Goal: Transaction & Acquisition: Obtain resource

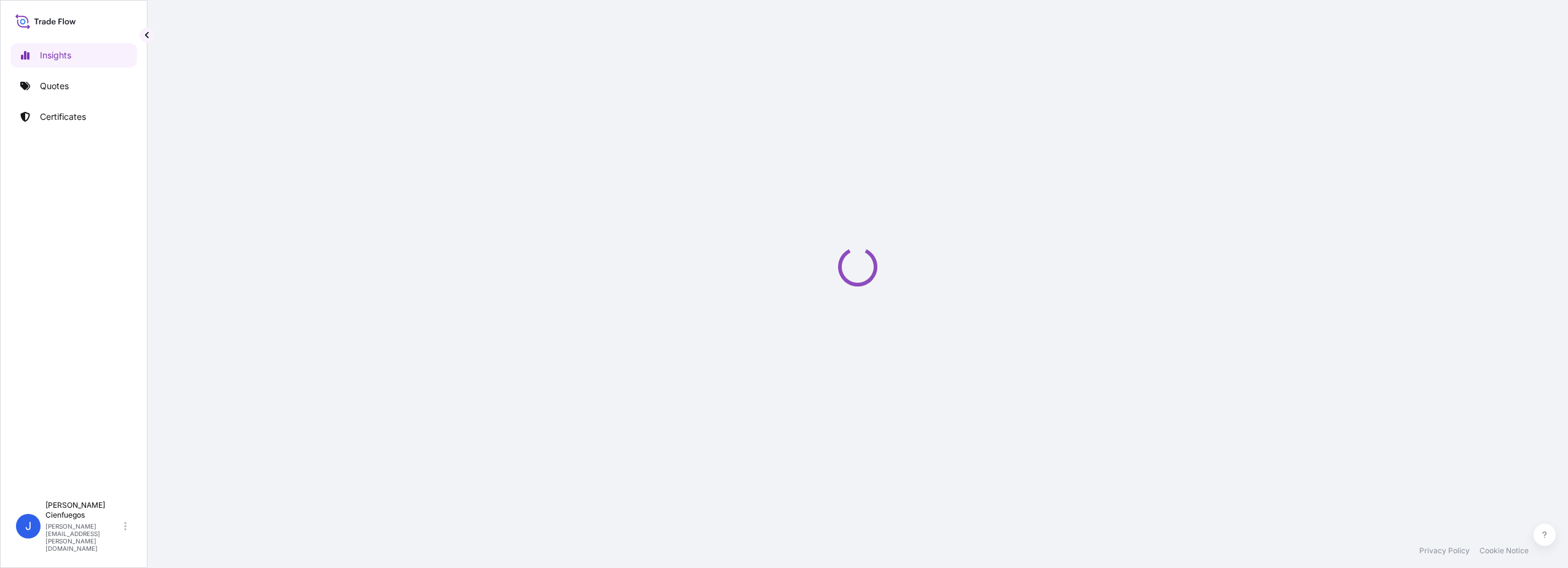
select select "2025"
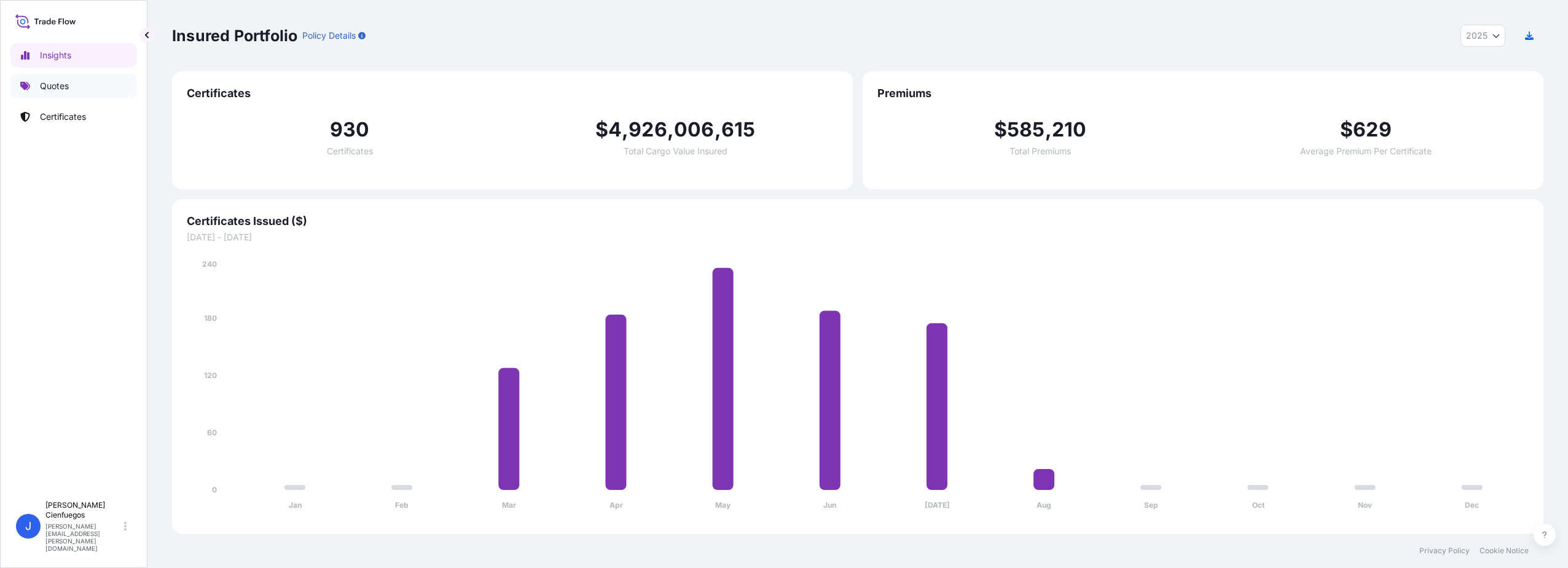
click at [77, 79] on link "Quotes" at bounding box center [73, 86] width 127 height 25
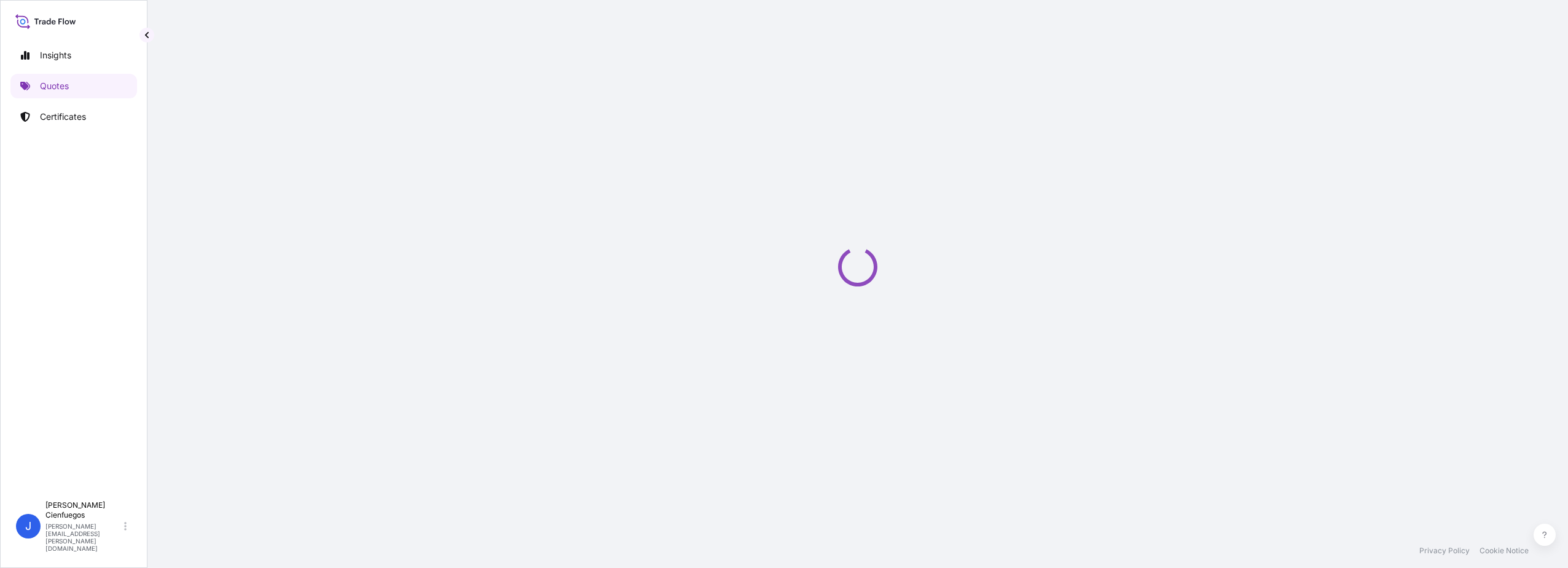
click at [63, 43] on div "Insights Quotes Certificates" at bounding box center [73, 264] width 127 height 463
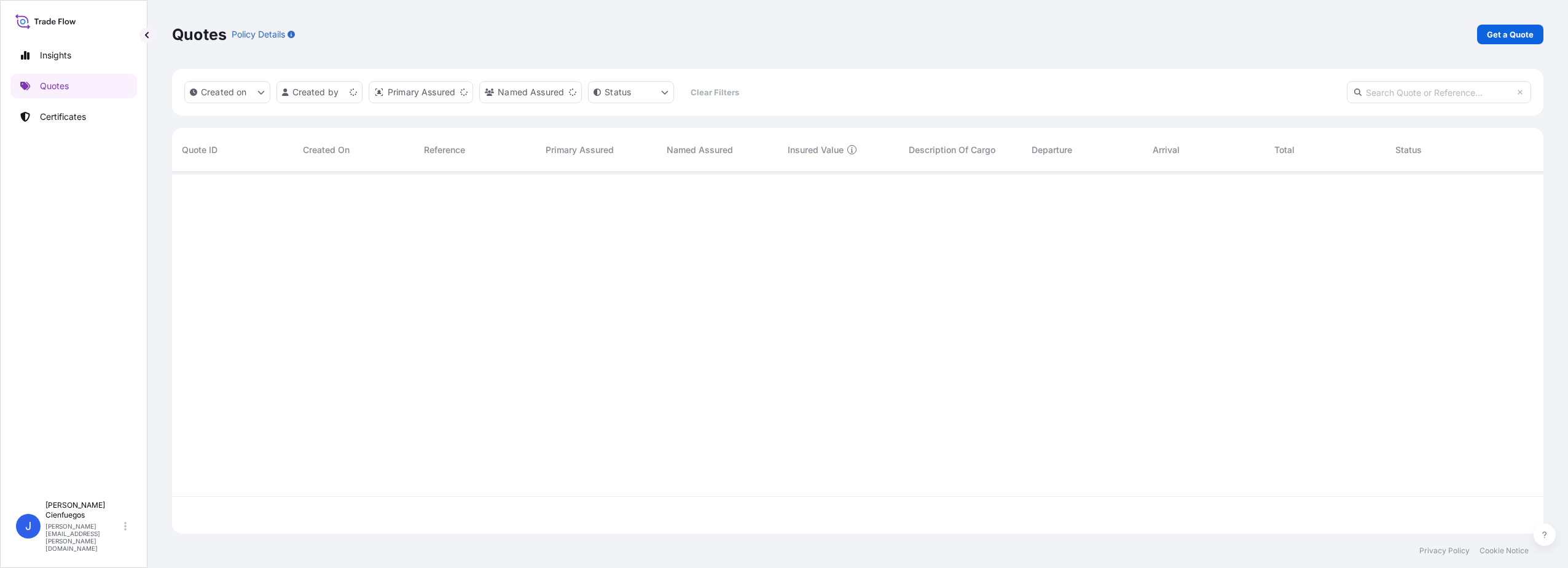
scroll to position [359, 1362]
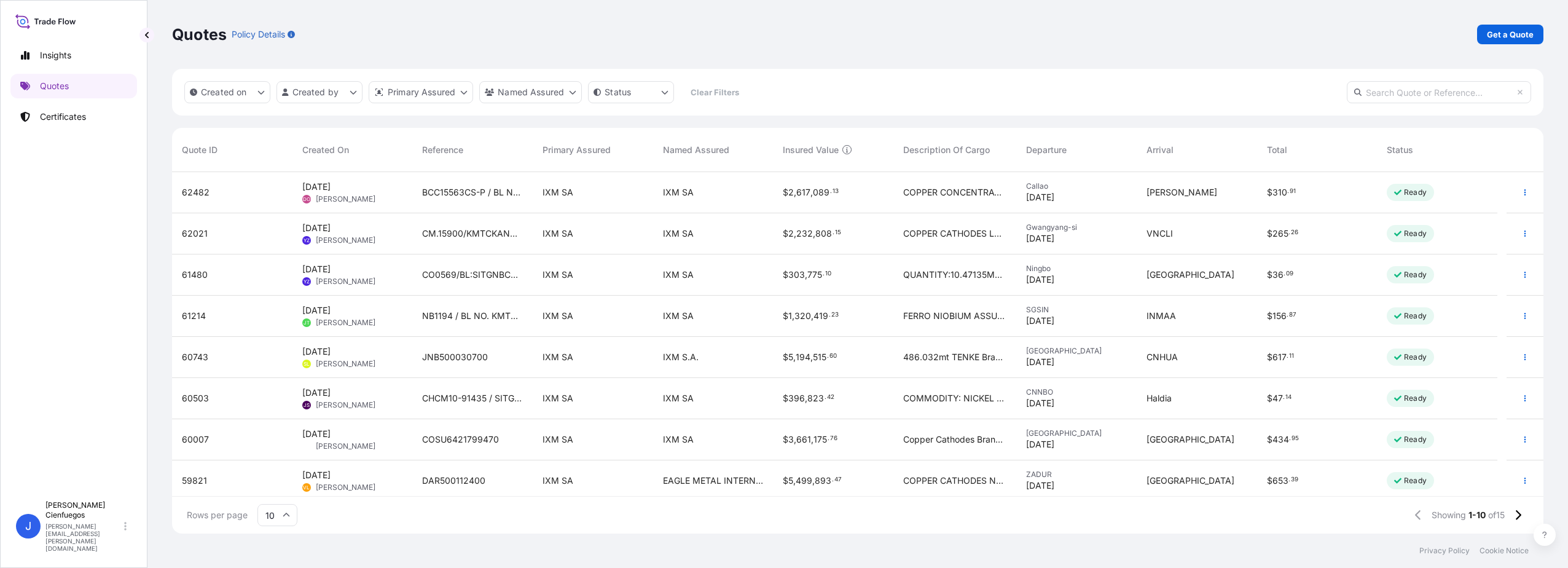
click at [1484, 45] on div "Quotes Policy Details Get a Quote" at bounding box center [857, 34] width 1372 height 69
click at [1507, 33] on p "Get a Quote" at bounding box center [1510, 34] width 47 height 12
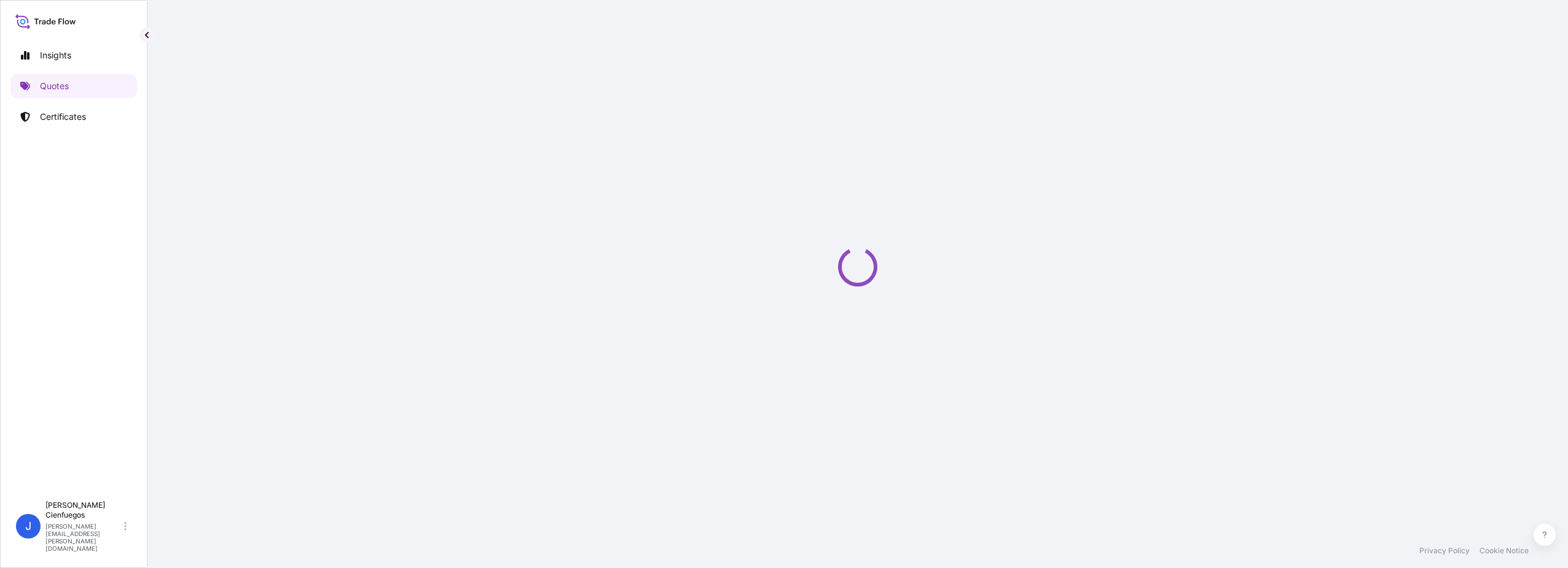
select select "Sea"
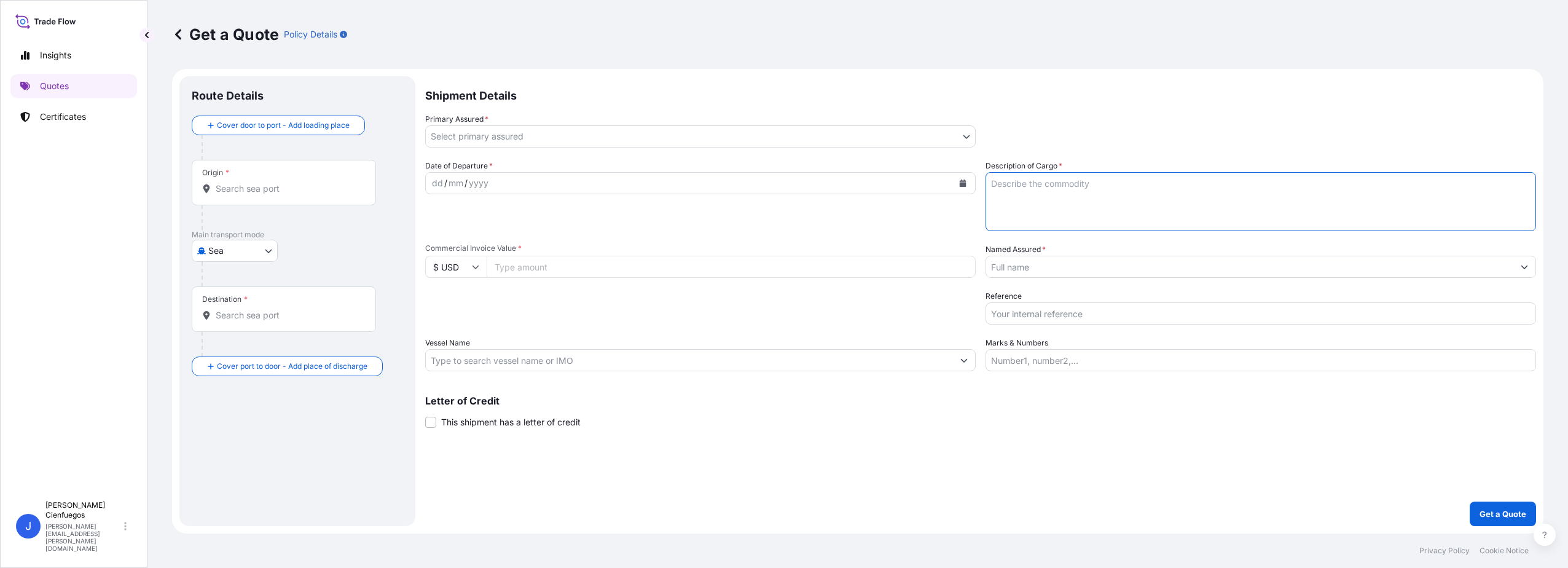
click at [1074, 192] on textarea "Description of Cargo *" at bounding box center [1261, 201] width 551 height 59
click at [1052, 191] on textarea "Description of Cargo *" at bounding box center [1261, 201] width 551 height 59
paste textarea "ZINC INGOTS SHG 99.995% min NCM 7901.11.11"
click at [1077, 196] on textarea "ZINC INGOTS SHG 99.995% min NCM 7901.11.11" at bounding box center [1261, 201] width 551 height 59
type textarea "ZINC INGOTS SHG 99.995% min NCM 7901.11.11"
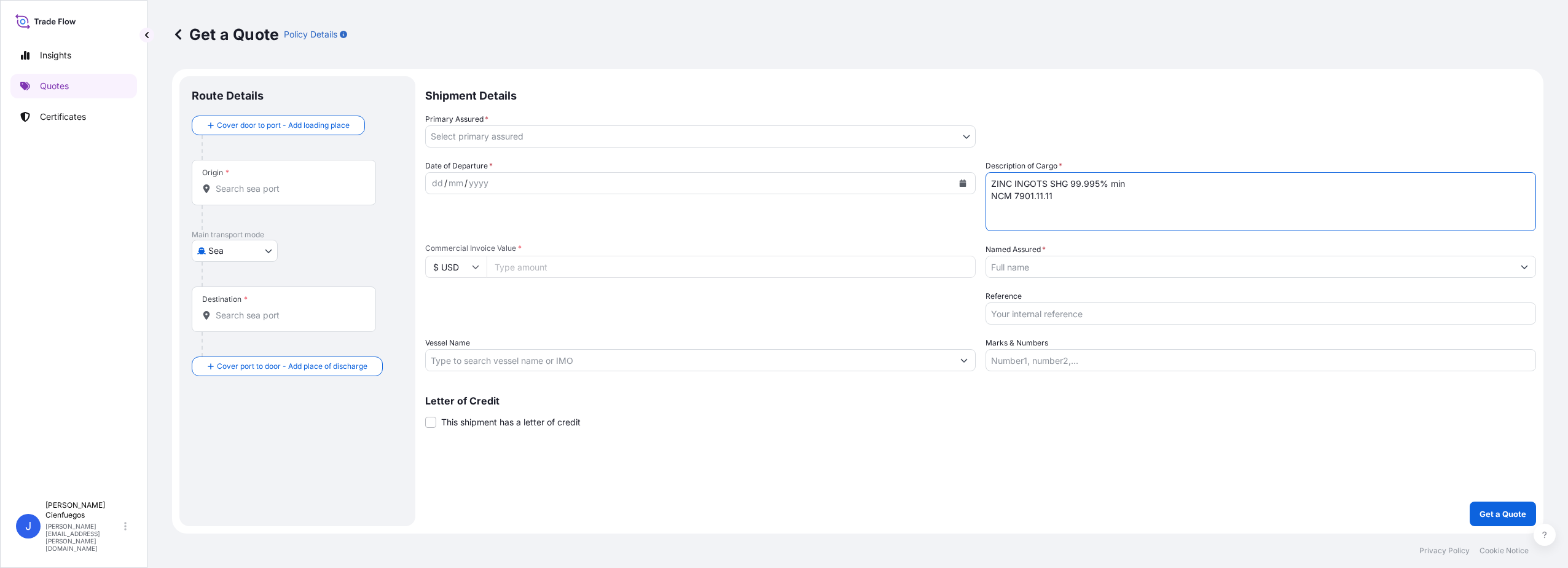
click at [525, 136] on body "Insights Quotes Certificates J Jaime Cienfuegos jaime.cienfuegos@ixmetals.com G…" at bounding box center [784, 284] width 1568 height 568
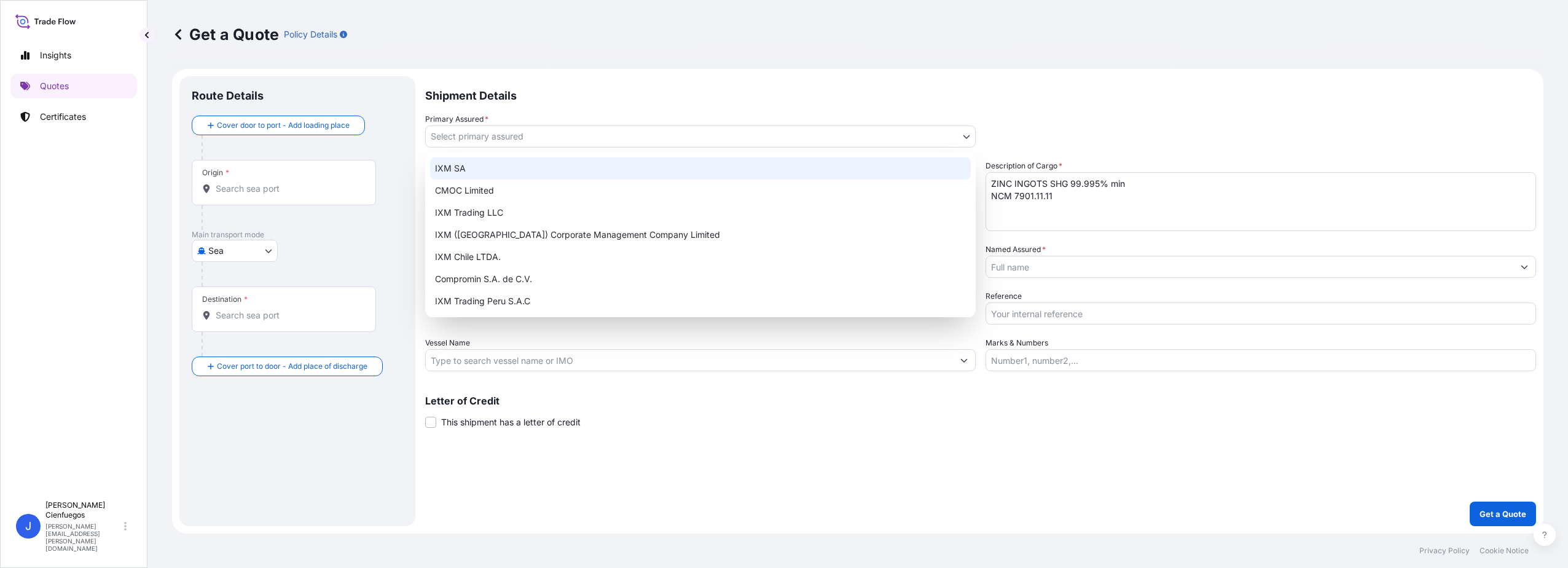
click at [542, 170] on div "IXM SA" at bounding box center [701, 168] width 541 height 22
select select "31846"
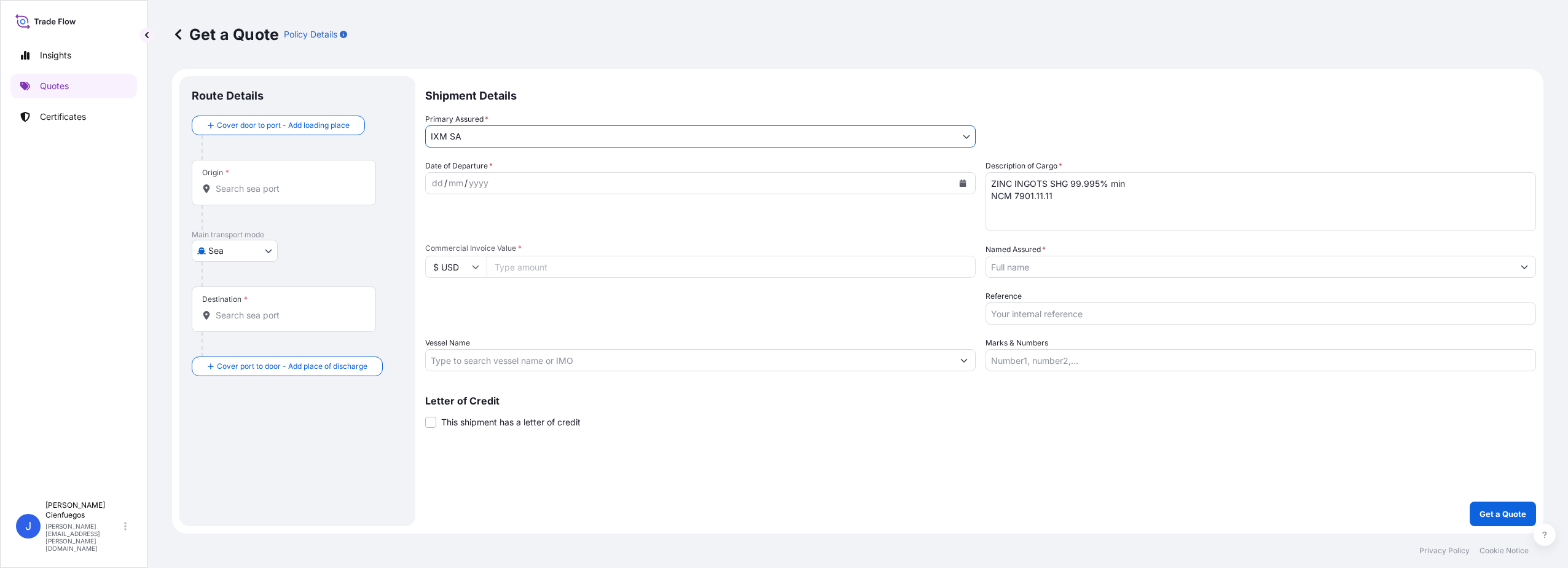
click at [1008, 264] on input "Named Assured *" at bounding box center [1250, 267] width 527 height 22
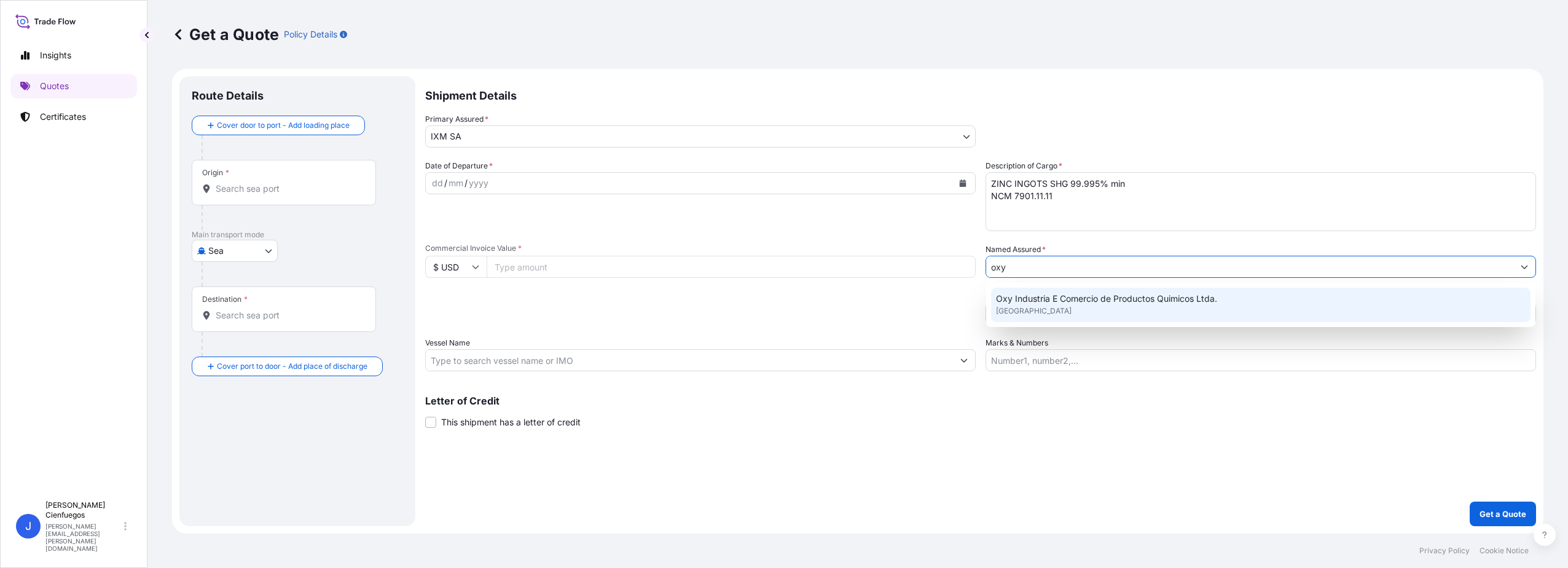
click at [1027, 304] on span "Oxy Industria E Comercio de Productos Quimicos Ltda." at bounding box center [1106, 298] width 221 height 12
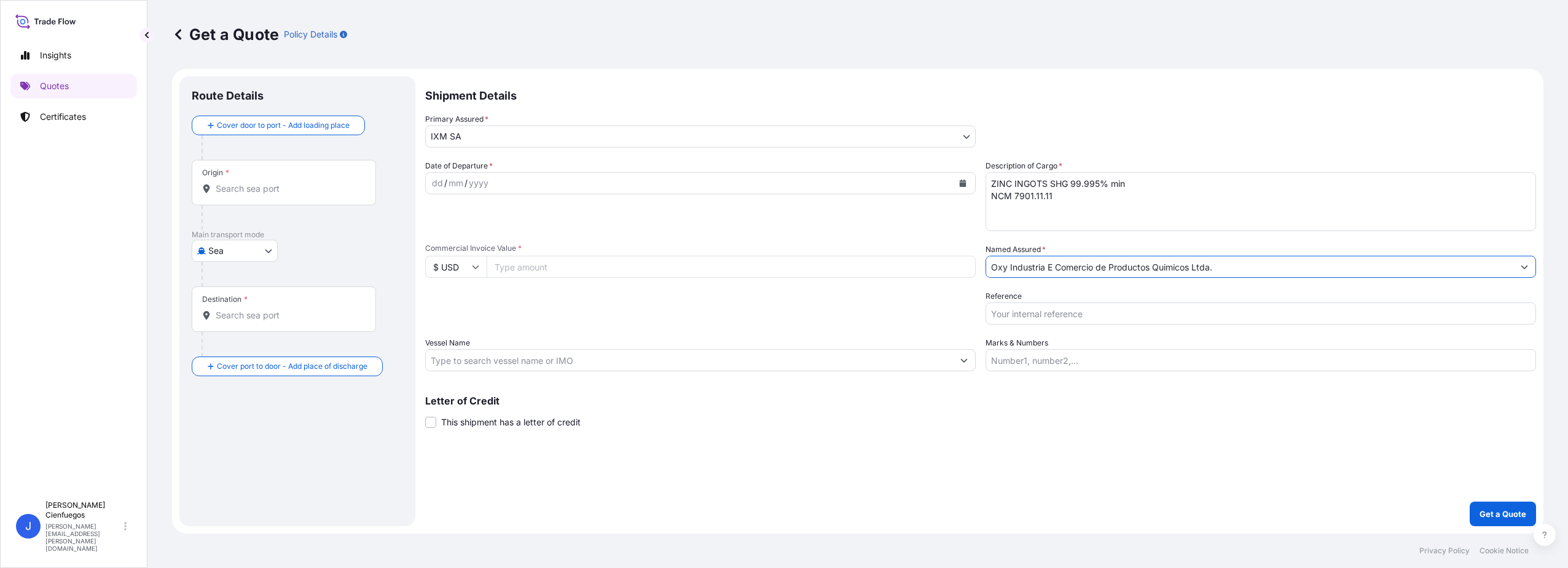
click at [1262, 270] on input "Oxy Industria E Comercio de Productos Quimicos Ltda." at bounding box center [1250, 267] width 527 height 22
type input "Oxy Industria E Comercio de Productos Quimicos Ltda."
click at [1537, 265] on form "Route Details Cover door to port - Add loading place Place of loading Road / In…" at bounding box center [857, 301] width 1372 height 464
click at [1527, 265] on icon "Show suggestions" at bounding box center [1525, 267] width 7 height 3
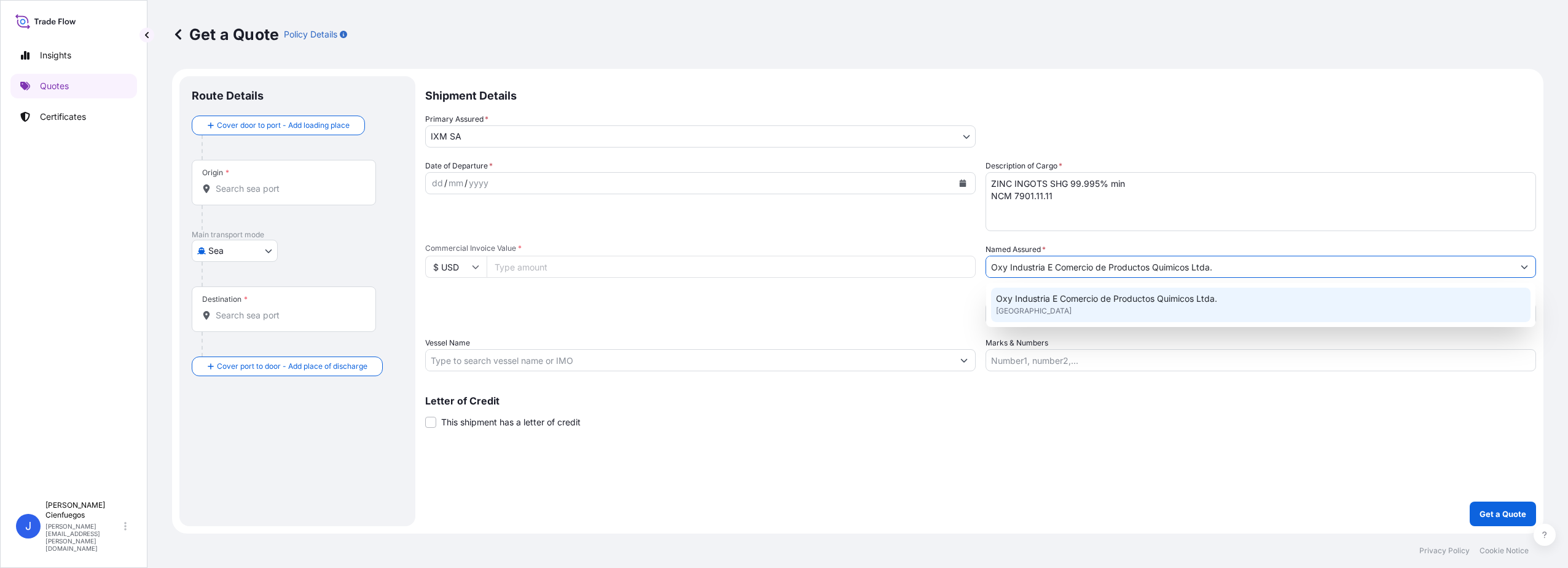
click at [1027, 309] on span "United Kingdom" at bounding box center [1033, 310] width 76 height 12
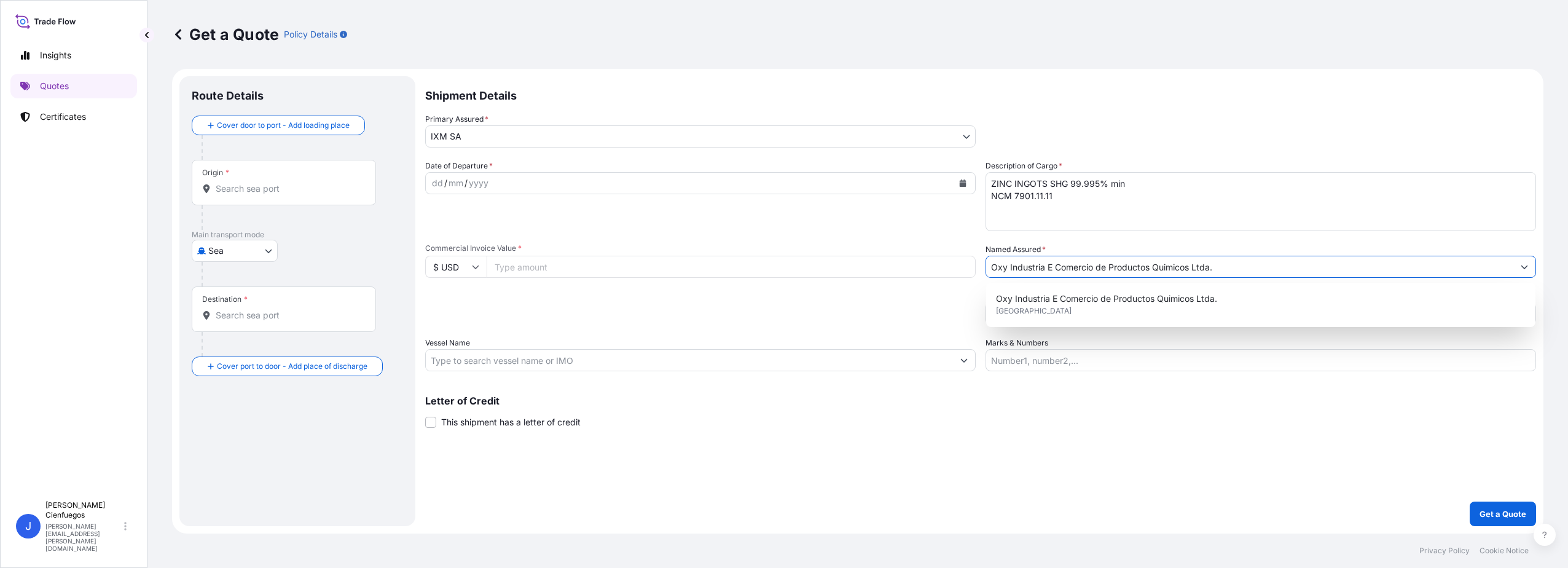
click at [600, 264] on input "Commercial Invoice Value *" at bounding box center [730, 267] width 489 height 22
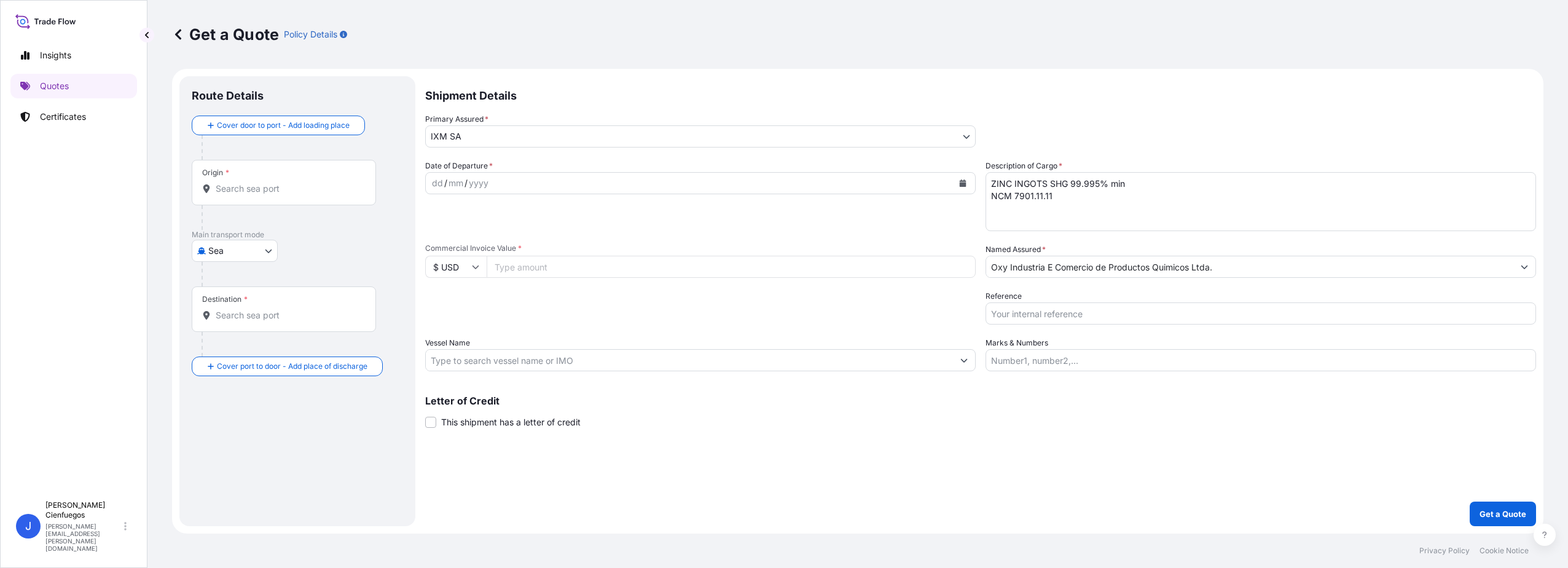
click at [526, 272] on input "Commercial Invoice Value *" at bounding box center [730, 267] width 489 height 22
click at [543, 269] on input "Commercial Invoice Value *" at bounding box center [730, 267] width 489 height 22
type input "812947.26"
click at [230, 197] on div "Origin *" at bounding box center [283, 182] width 185 height 45
click at [230, 195] on input "Origin *" at bounding box center [288, 189] width 145 height 12
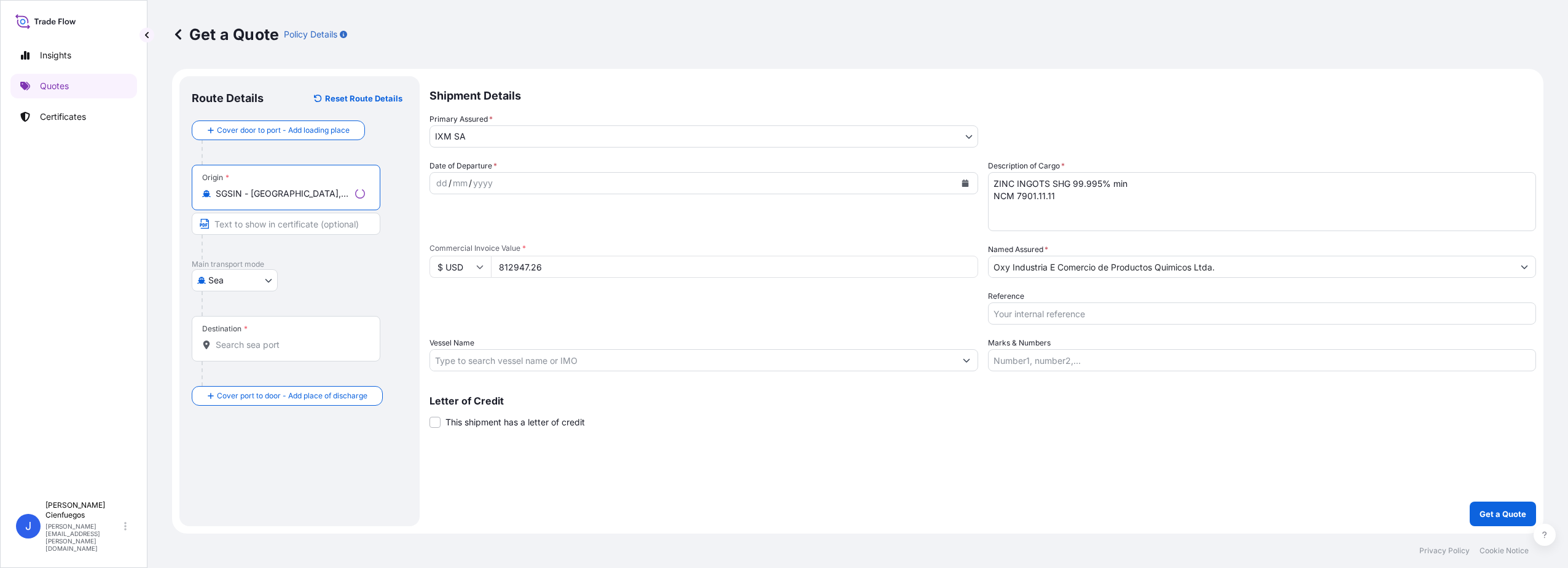
type input "SGSIN - Singapore, Singapore"
click at [267, 330] on div "Destination *" at bounding box center [286, 338] width 189 height 45
click at [267, 338] on input "Destination *" at bounding box center [291, 344] width 150 height 12
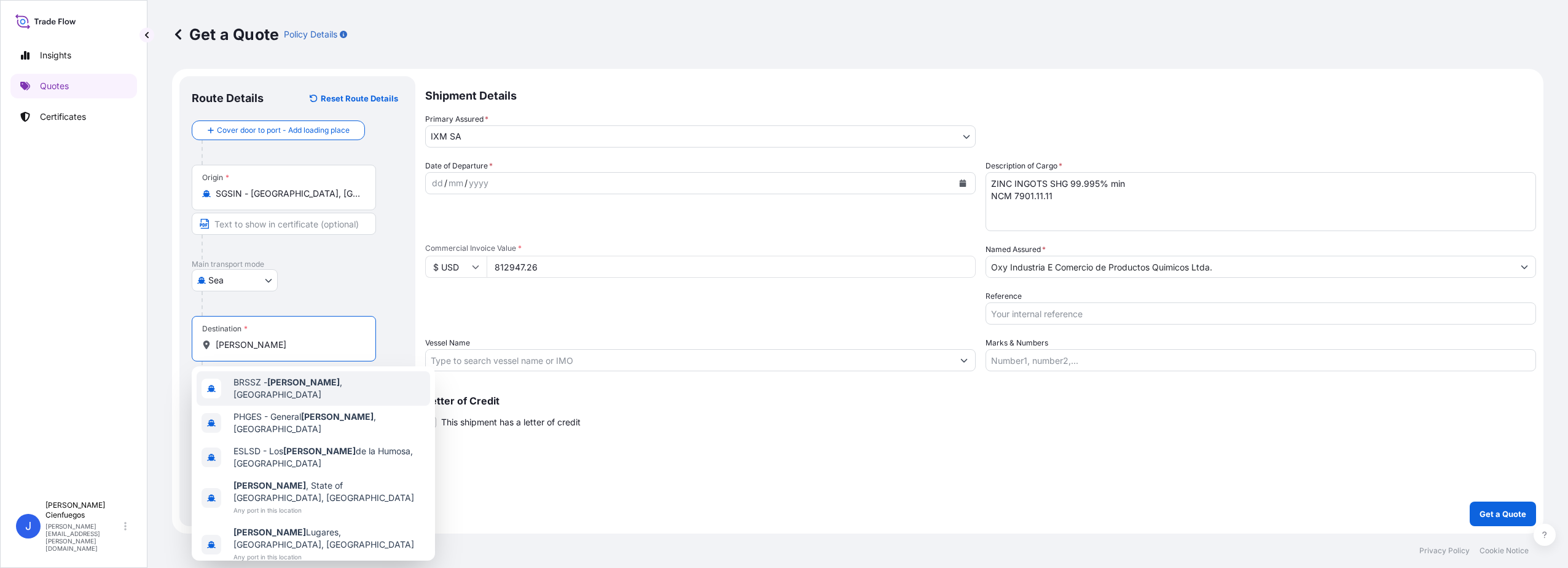
click at [278, 391] on span "BRSSZ - Santos , Brazil" at bounding box center [329, 388] width 191 height 25
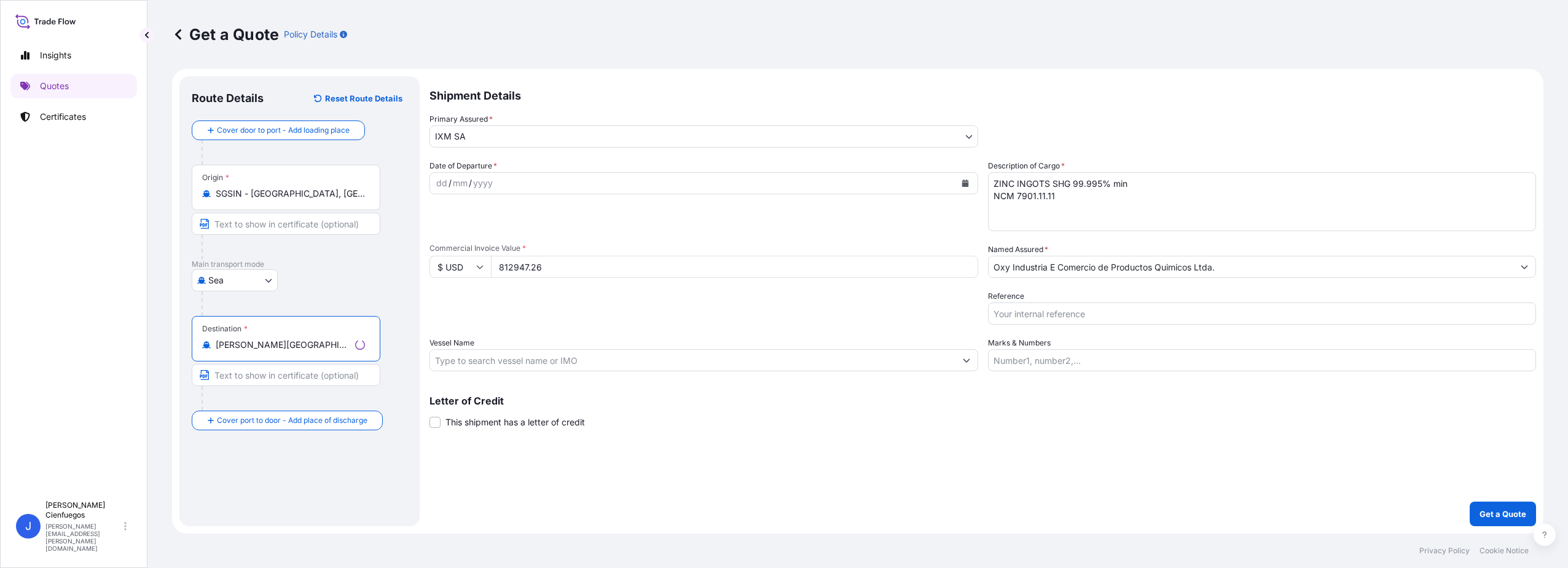
type input "BRSSZ - Santos, Brazil"
click at [639, 457] on div "Shipment Details Primary Assured * IXM SA IXM SA CMOC Limited IXM Trading LLC I…" at bounding box center [983, 301] width 1107 height 450
click at [582, 359] on input "Vessel Name" at bounding box center [693, 360] width 526 height 22
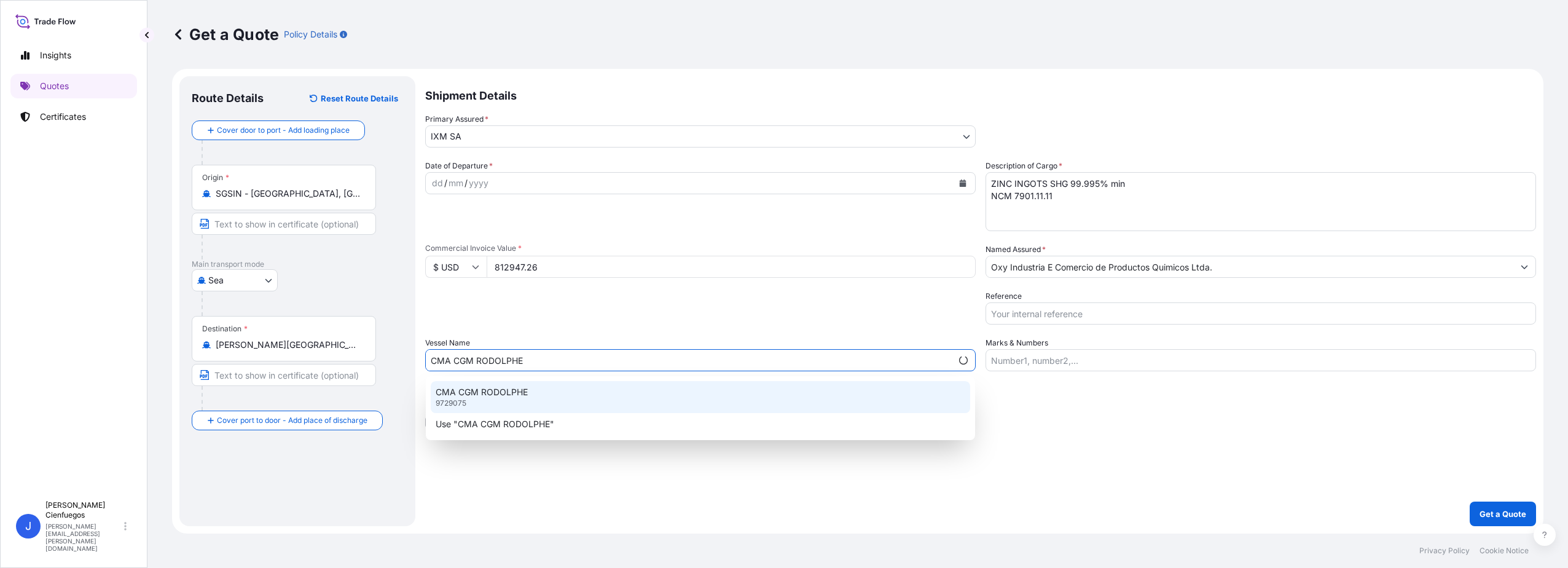
click at [502, 395] on p "CMA CGM RODOLPHE" at bounding box center [481, 392] width 92 height 12
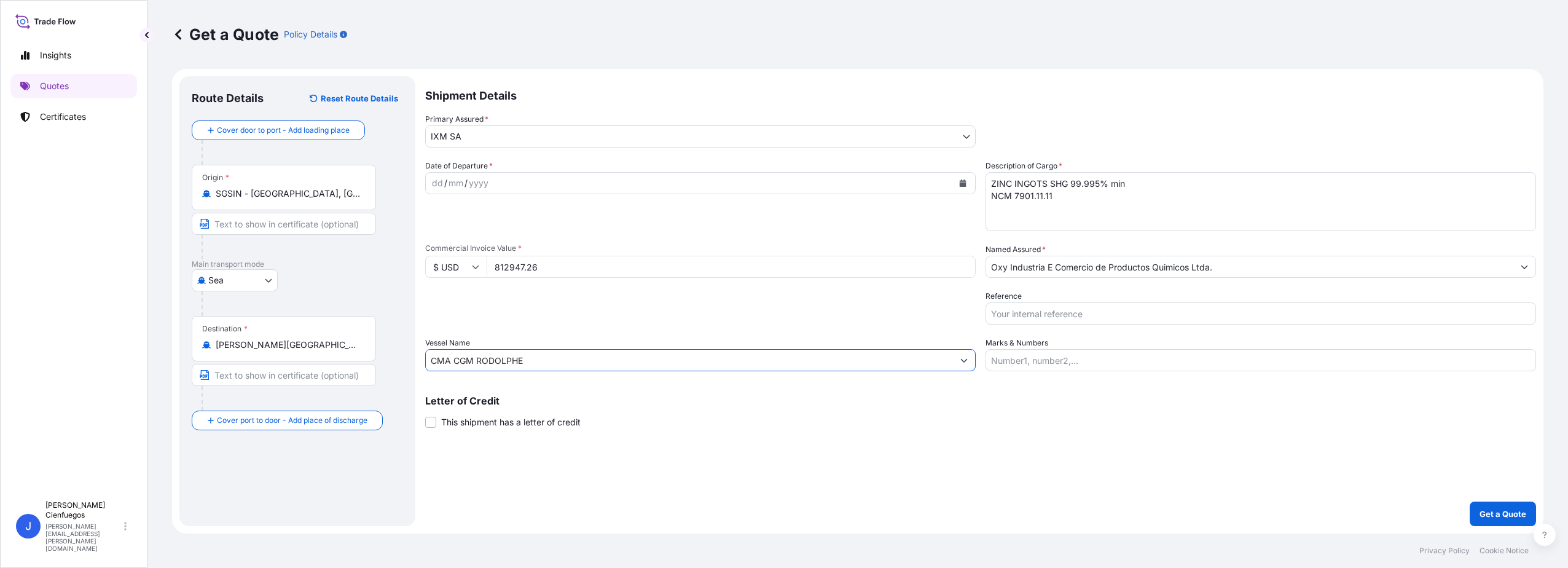
type input "CMA CGM RODOLPHE"
click at [491, 178] on div "dd / mm / yyyy" at bounding box center [690, 183] width 527 height 22
click at [967, 187] on button "Calendar" at bounding box center [963, 183] width 20 height 20
click at [543, 262] on div "1" at bounding box center [540, 264] width 22 height 22
click at [1133, 296] on div "Reference" at bounding box center [1261, 307] width 551 height 34
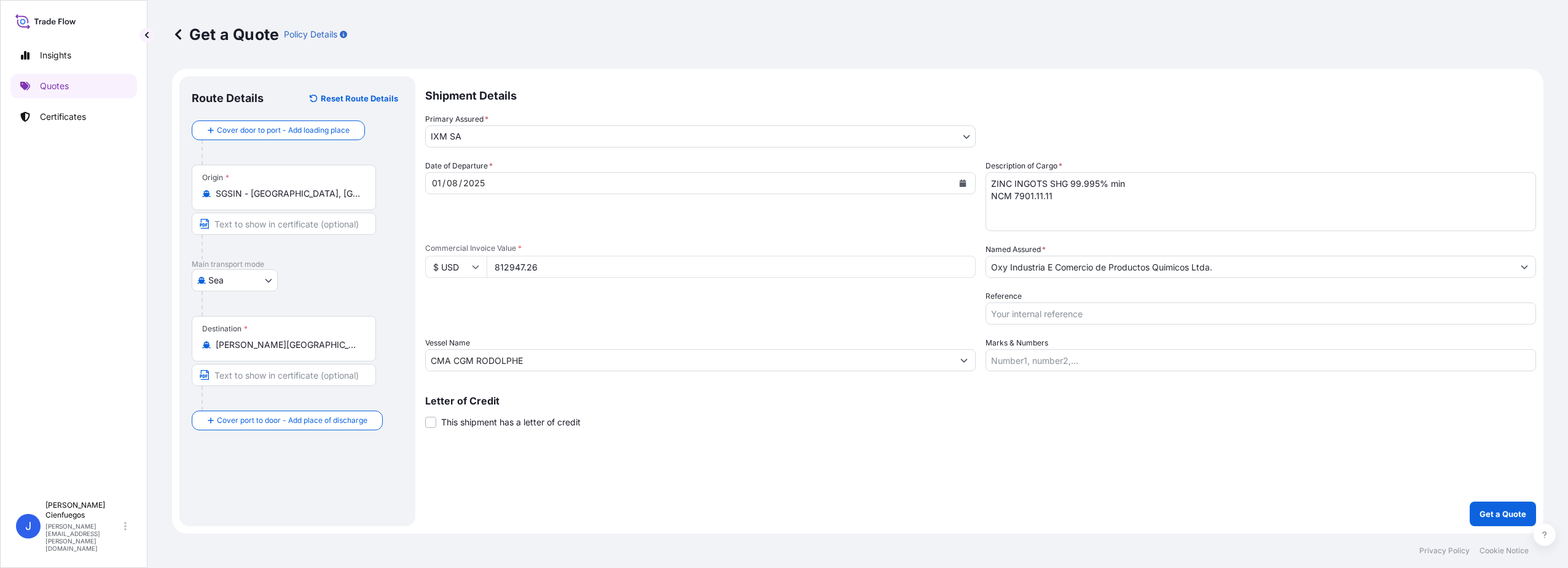
click at [1140, 316] on input "Reference" at bounding box center [1261, 314] width 551 height 22
paste input "ZM10692"
paste input "SIJ0535342"
type input "ZM10692/SIJ0535342"
click at [1047, 354] on input "Marks & Numbers" at bounding box center [1261, 360] width 551 height 22
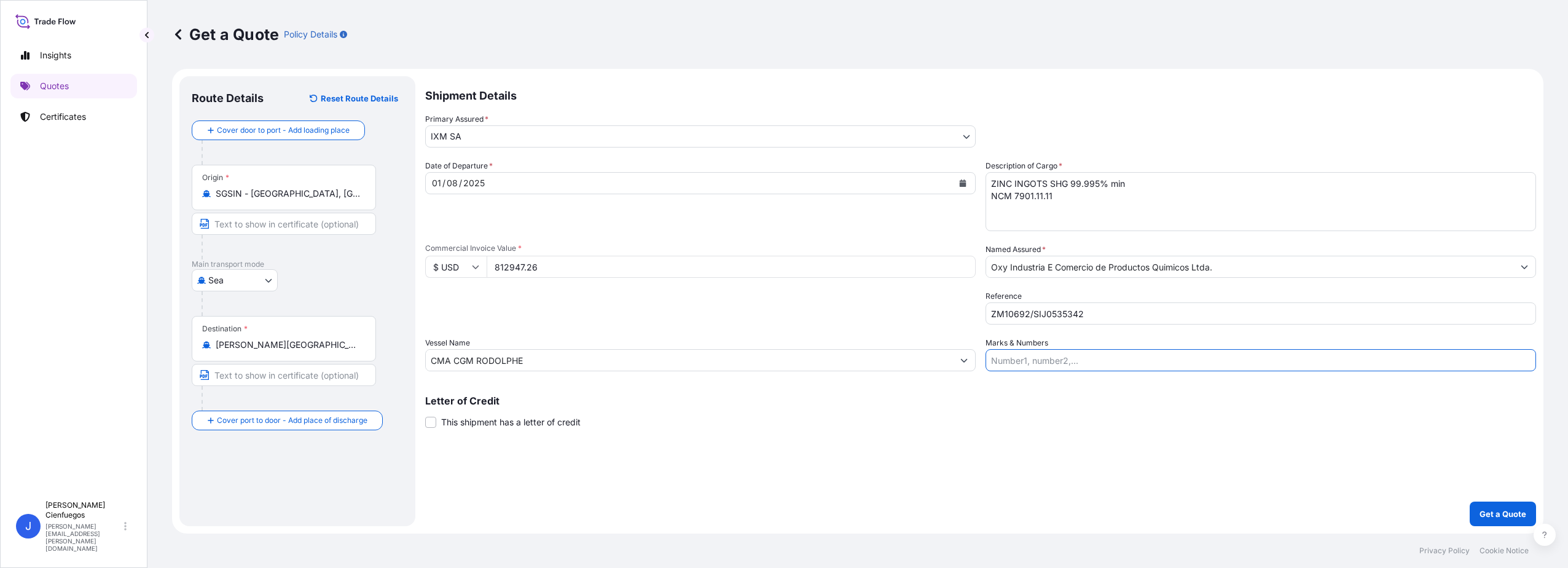
click at [1038, 369] on input "Marks & Numbers" at bounding box center [1261, 360] width 551 height 22
click at [1071, 355] on input "Marks & Numbers" at bounding box center [1261, 360] width 551 height 22
type input "249"
click at [1072, 411] on div "Letter of Credit This shipment has a letter of credit Letter of credit * Letter…" at bounding box center [980, 412] width 1111 height 32
click at [1502, 510] on p "Get a Quote" at bounding box center [1503, 514] width 47 height 12
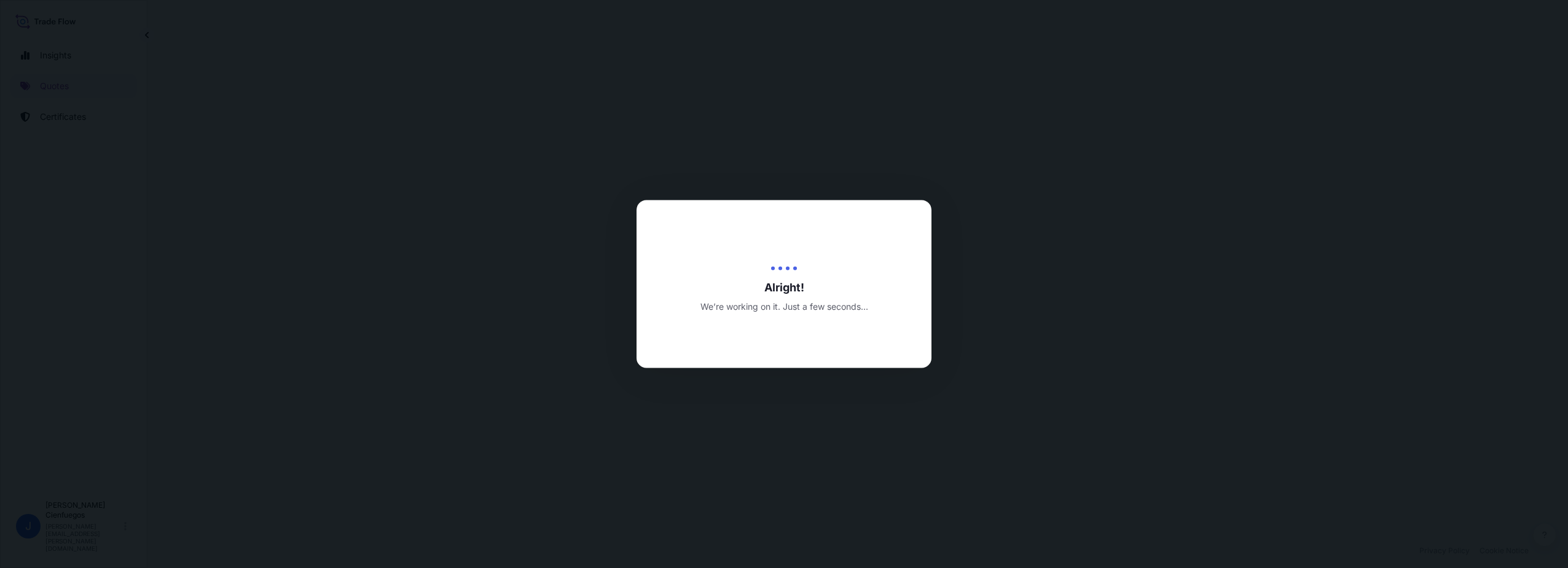
select select "Sea"
select select "31846"
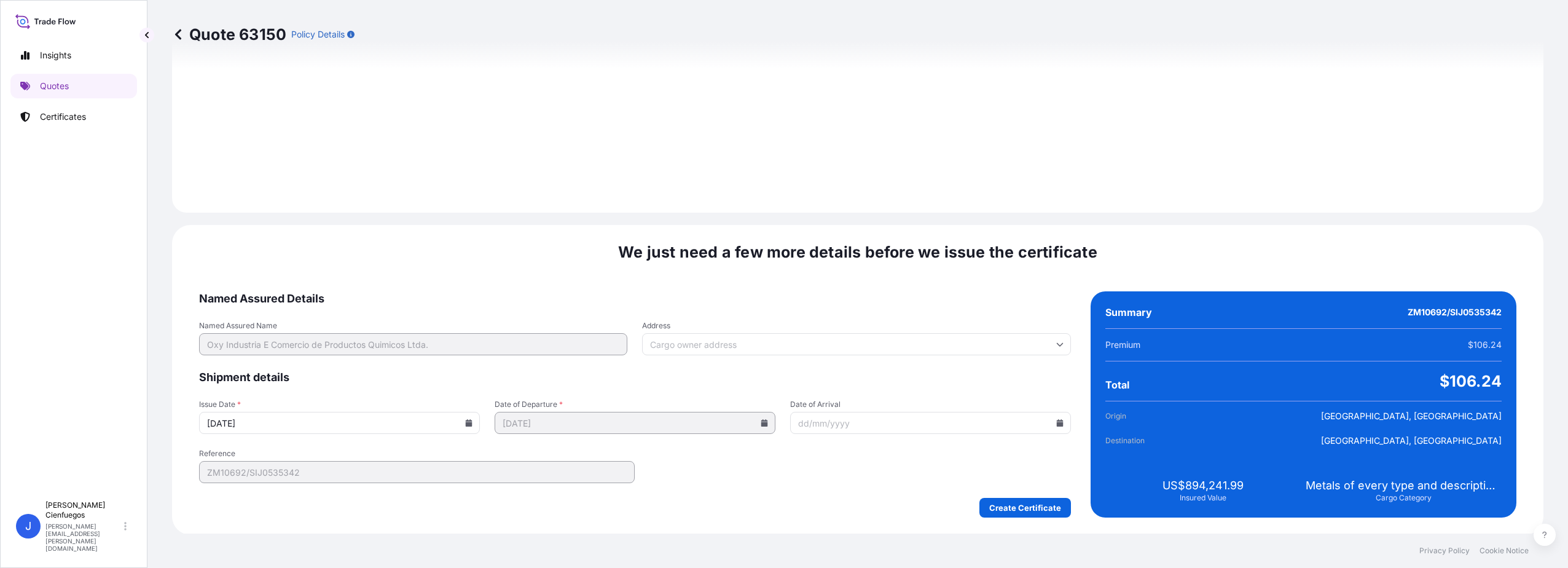
scroll to position [1282, 0]
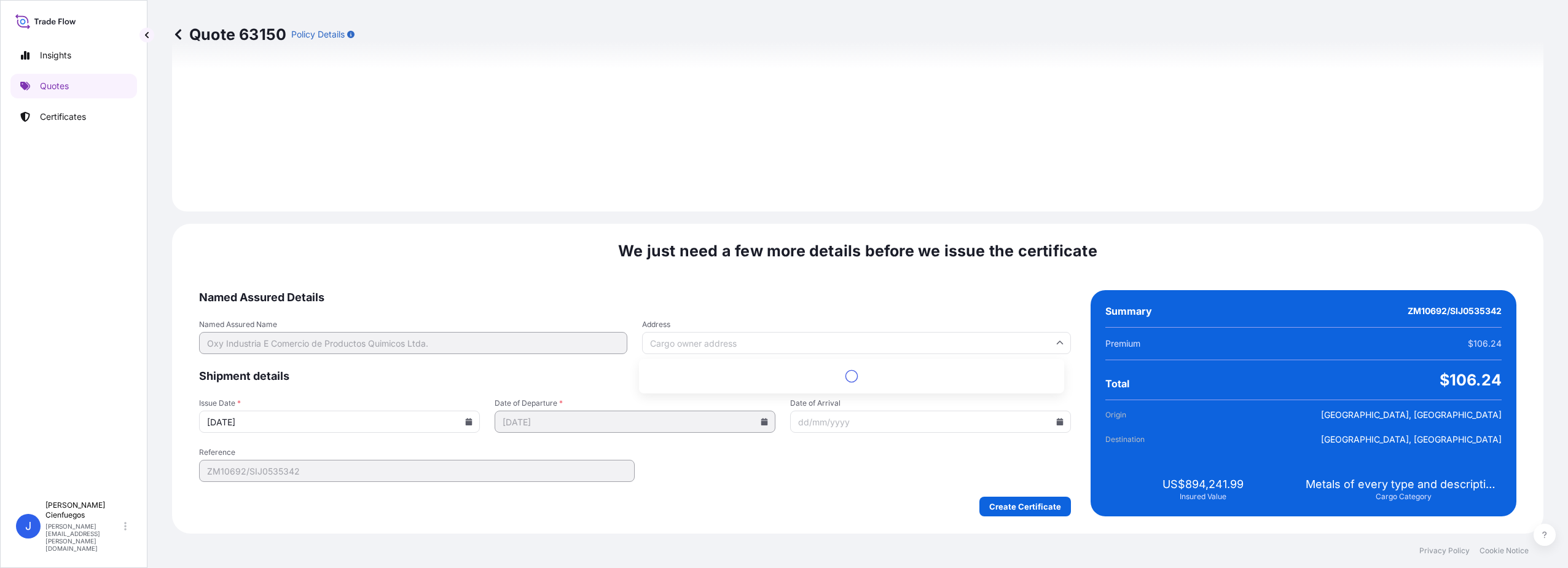
click at [708, 344] on input "Address" at bounding box center [856, 343] width 429 height 22
click at [723, 289] on div "We just need a few more details before we issue the certificate Named Assured D…" at bounding box center [857, 378] width 1372 height 310
click at [844, 422] on input "Date of Arrival" at bounding box center [930, 422] width 281 height 22
click at [1056, 422] on icon at bounding box center [1060, 421] width 7 height 8
click at [997, 330] on button "24" at bounding box center [986, 330] width 20 height 20
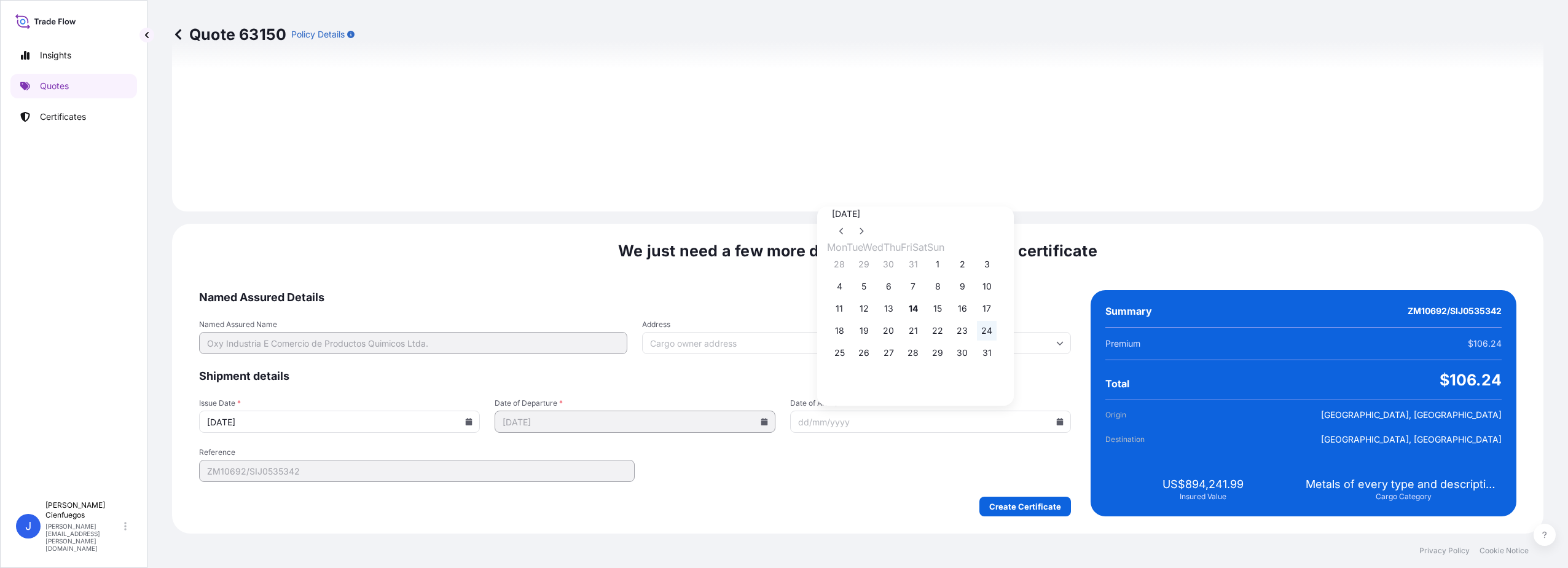
type input "24/08/2025"
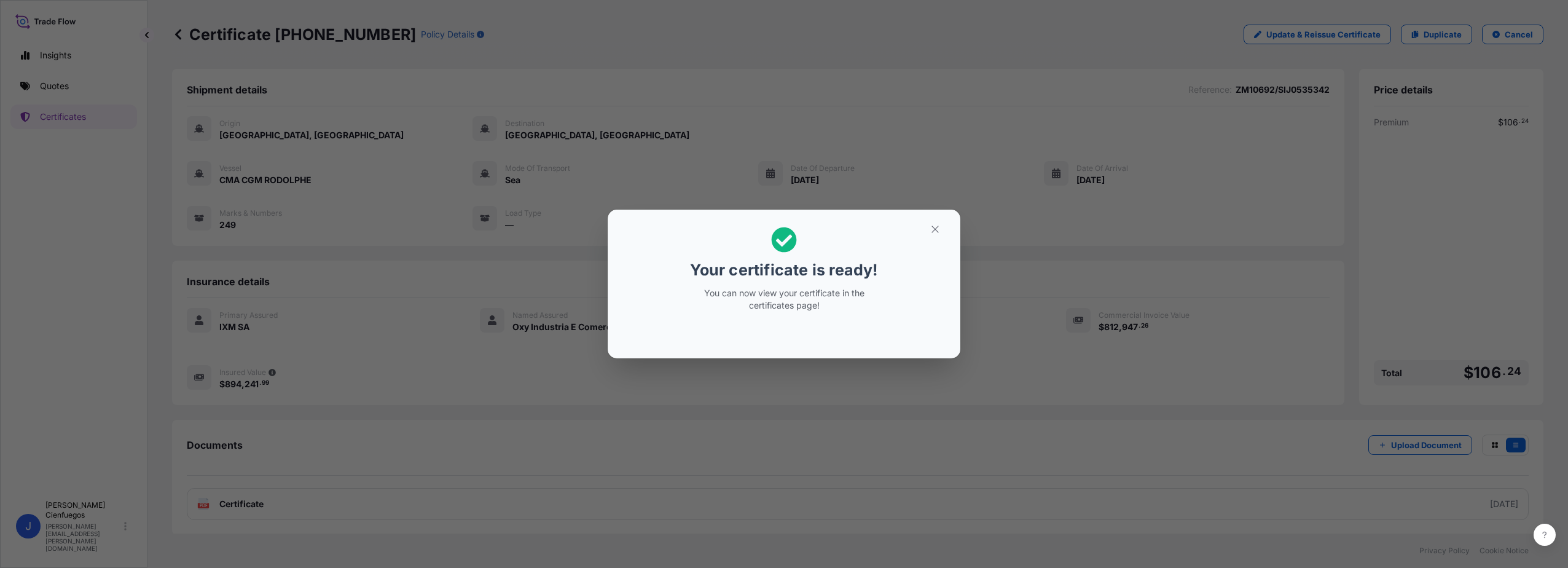
click at [872, 314] on div "Your certificate is ready! You can now view your certificate in the certificate…" at bounding box center [784, 269] width 190 height 99
click at [941, 236] on button "button" at bounding box center [935, 229] width 31 height 20
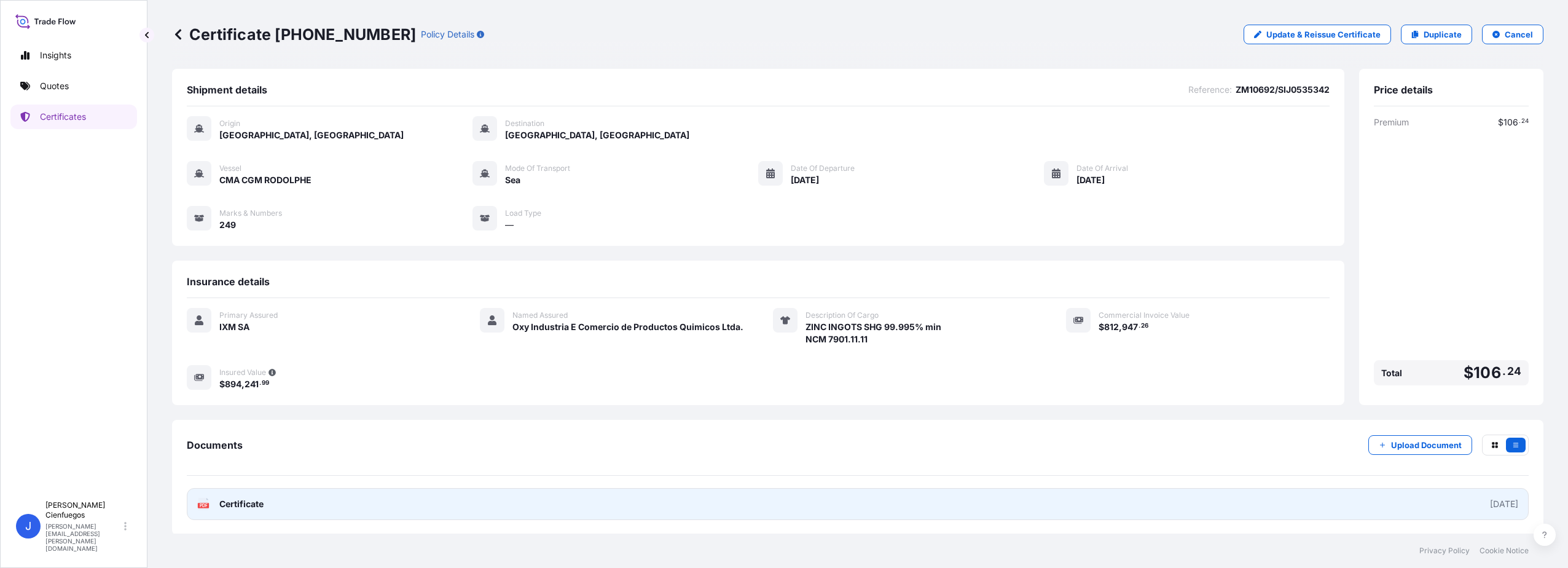
click at [823, 506] on link "PDF Certificate 2025-08-14" at bounding box center [858, 504] width 1342 height 32
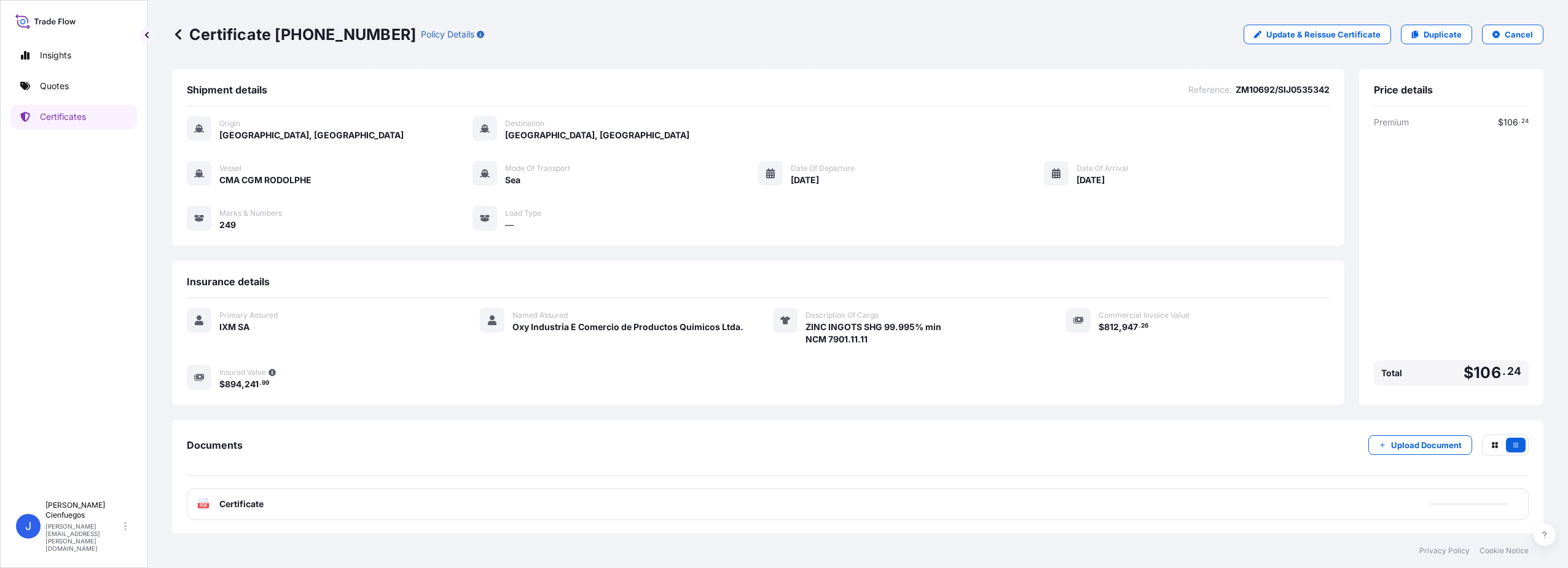
click at [207, 503] on icon at bounding box center [203, 503] width 10 height 12
click at [227, 508] on span "Certificate" at bounding box center [241, 503] width 44 height 12
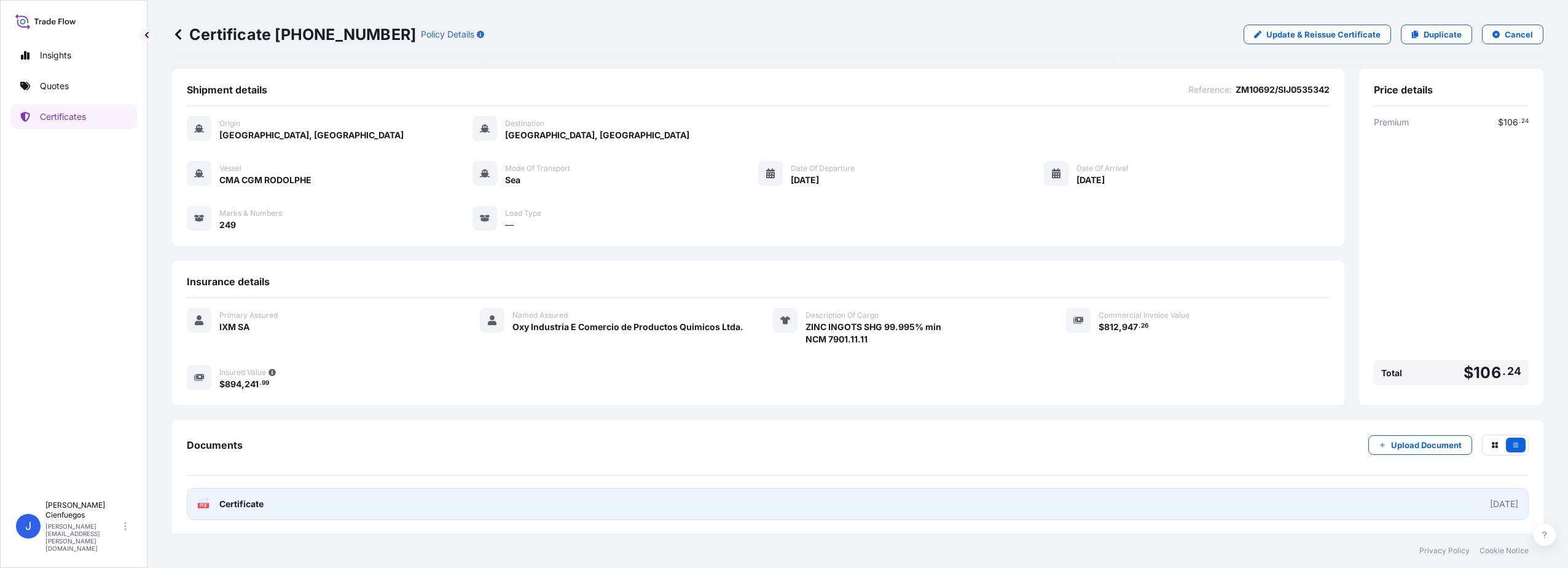
click at [1395, 497] on link "PDF Certificate 2025-08-14" at bounding box center [858, 504] width 1342 height 32
